Goal: Task Accomplishment & Management: Complete application form

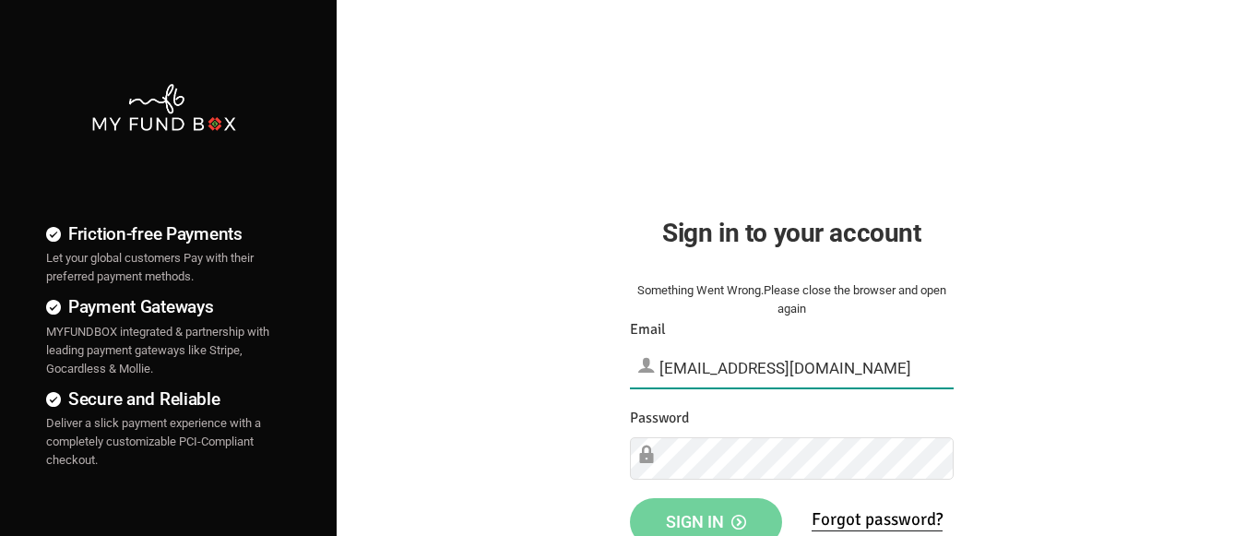
type input "[EMAIL_ADDRESS][DOMAIN_NAME]"
click at [705, 509] on span "Sign in" at bounding box center [706, 521] width 80 height 19
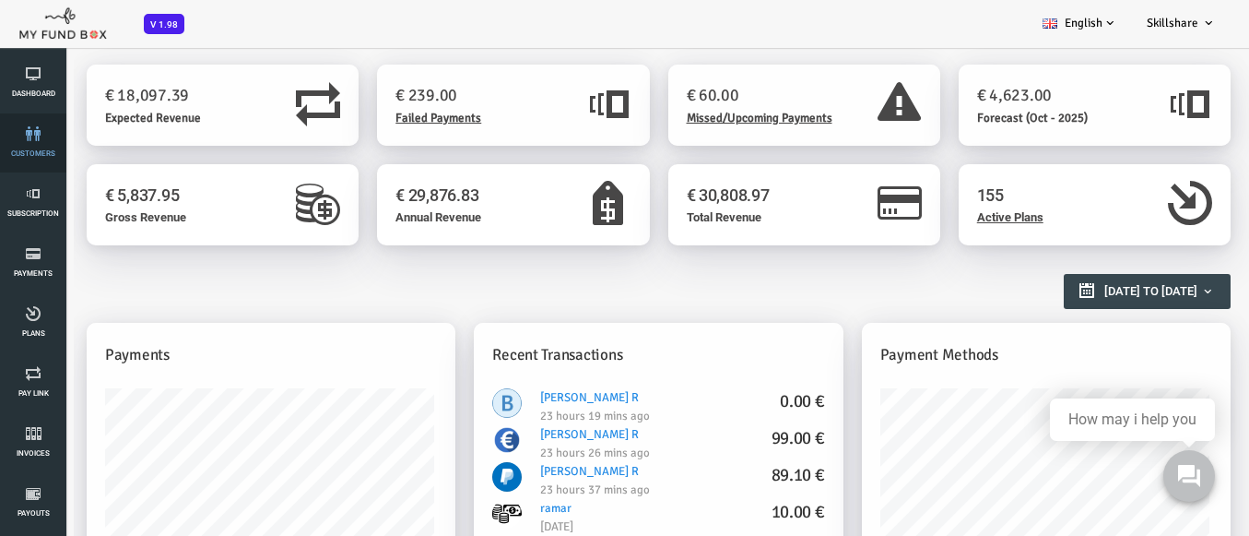
click at [33, 143] on link "customers" at bounding box center [33, 142] width 55 height 59
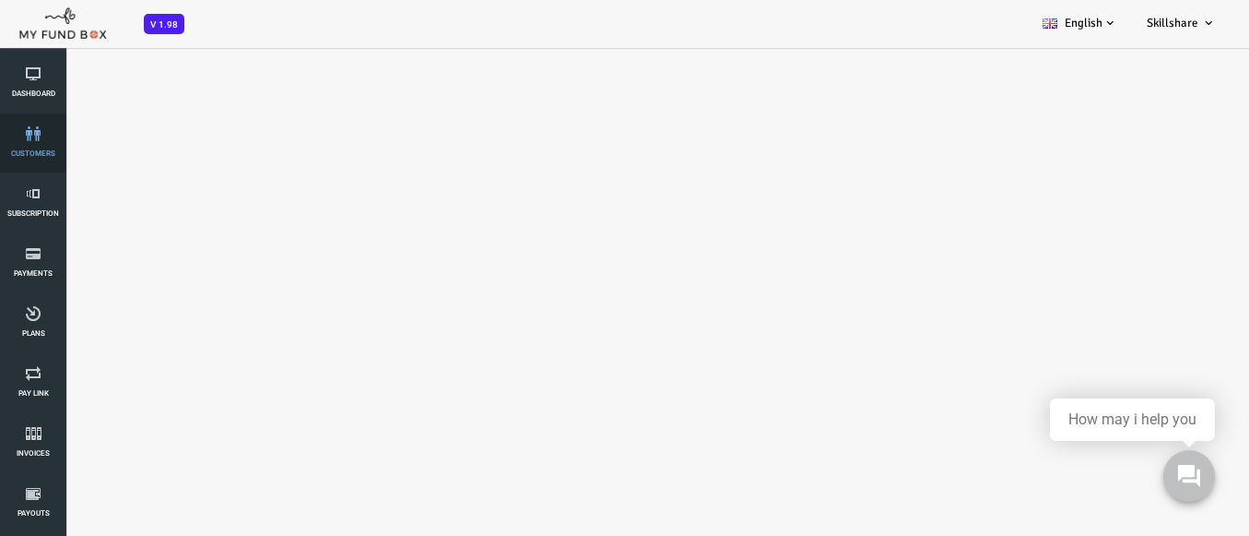
select select "100"
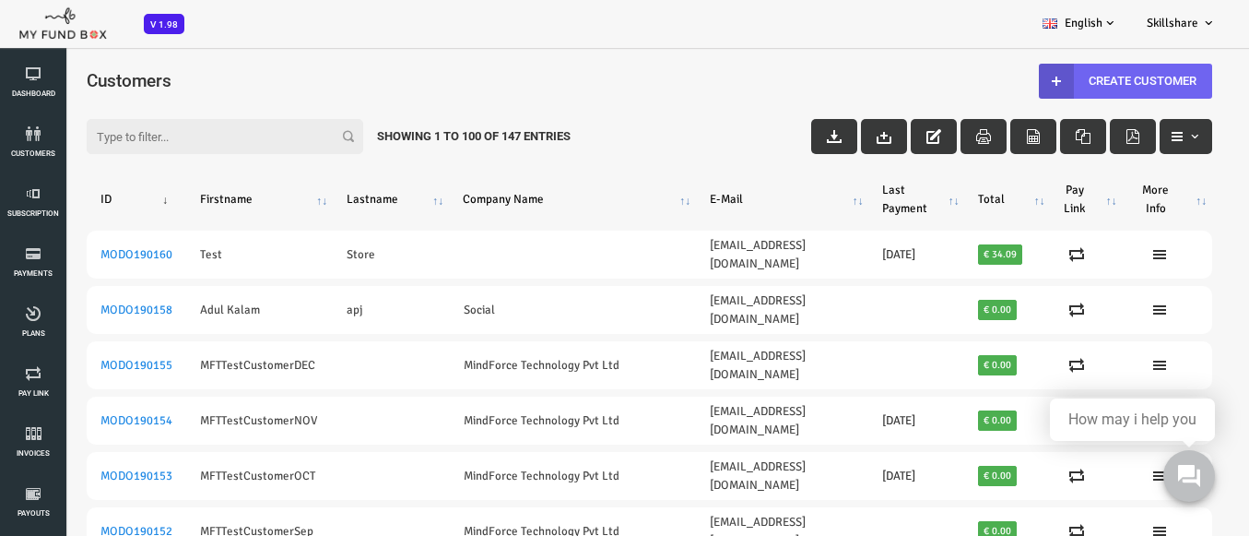
click at [1064, 80] on link "Create Customer" at bounding box center [1075, 81] width 173 height 35
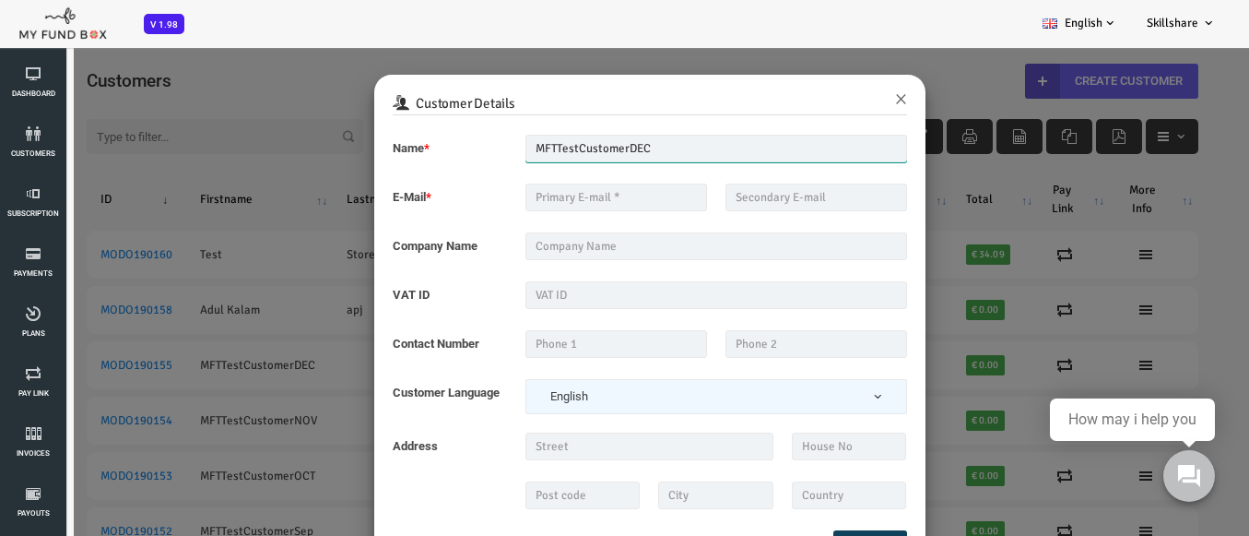
type input "MFTTestCustomerDEC"
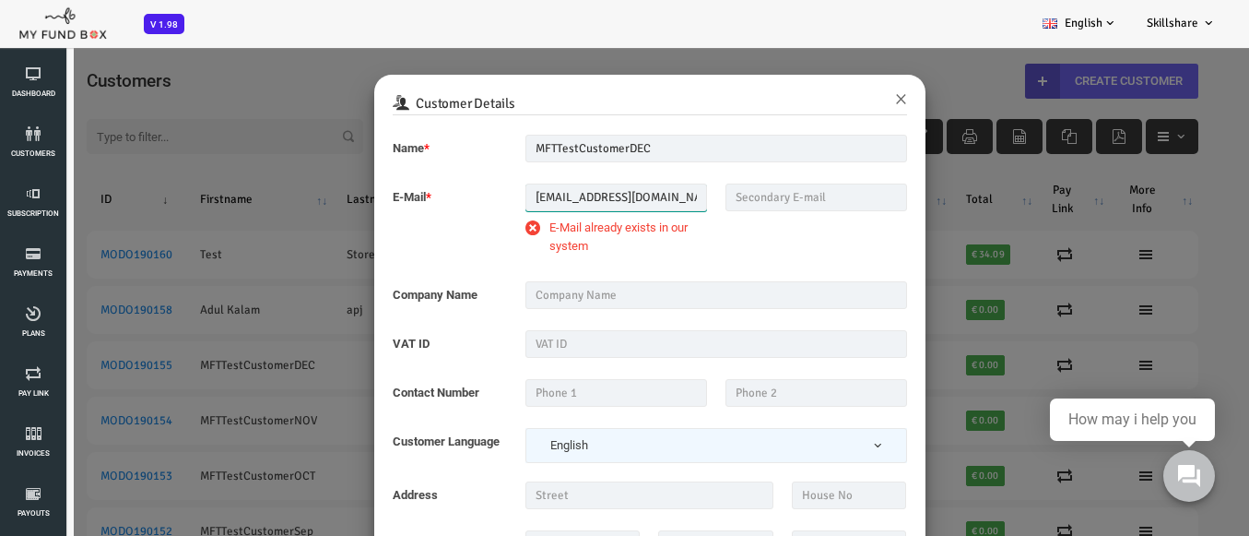
type input "mftmail4box@mailinator.com"
type input "MindForce Technology Pvt Ltd"
type input "999999999"
